Goal: Transaction & Acquisition: Purchase product/service

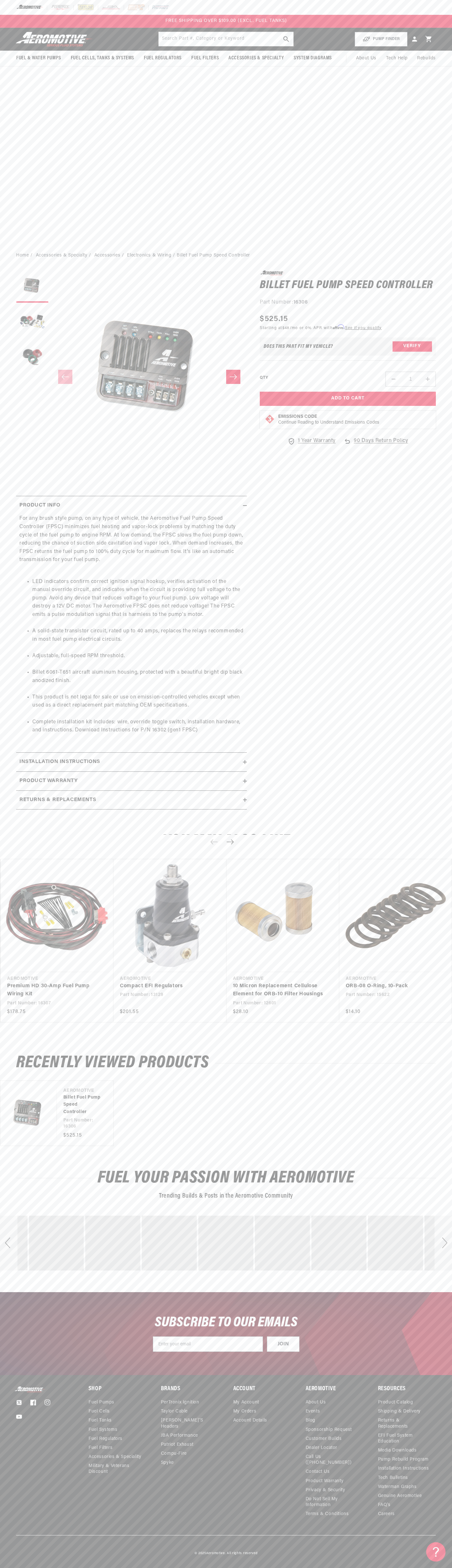
click at [197, 18] on p "FREE SHIPPING OVER $109.00 (EXCL. FUEL TANKS)" at bounding box center [225, 21] width 121 height 7
click at [449, 1563] on html "Skip to content Your cart Your cart is empty Loading... You may also like Subto…" at bounding box center [226, 784] width 452 height 1568
click at [202, 1563] on html "Skip to content Your cart Your cart is empty Loading... You may also like Subto…" at bounding box center [226, 784] width 452 height 1568
click at [1, 289] on section "0.0 star rating Write a review Billet Fuel Pump Speed Controller Billet Fuel Pu…" at bounding box center [226, 542] width 452 height 556
